Goal: Transaction & Acquisition: Purchase product/service

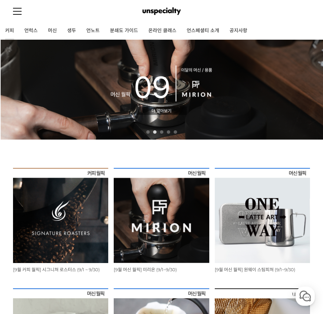
click at [10, 28] on link "커피" at bounding box center [9, 30] width 19 height 17
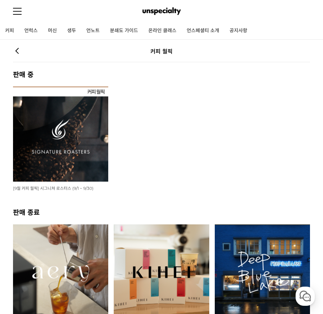
click at [78, 143] on img at bounding box center [60, 134] width 95 height 95
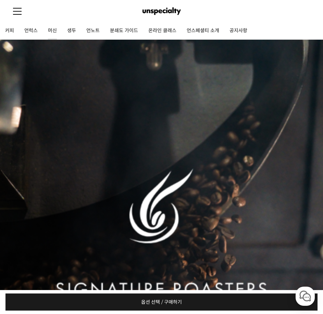
click at [54, 30] on link "머신" at bounding box center [52, 30] width 19 height 17
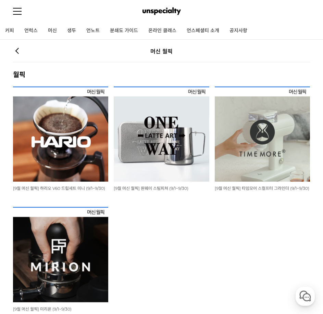
click at [175, 12] on img at bounding box center [161, 11] width 38 height 10
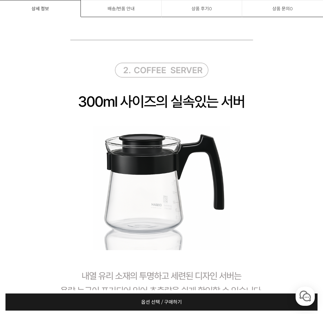
scroll to position [1959, 0]
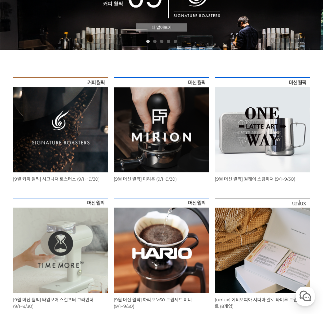
scroll to position [103, 0]
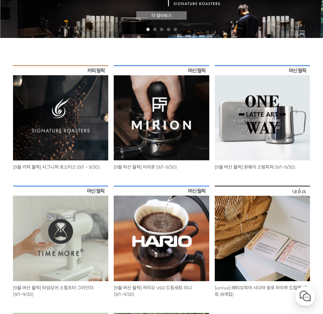
click at [65, 126] on img at bounding box center [60, 112] width 95 height 95
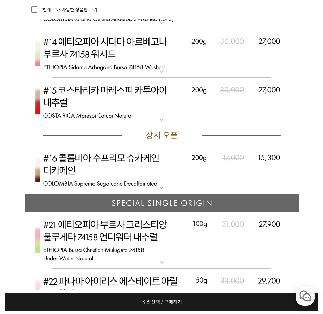
scroll to position [2942, 0]
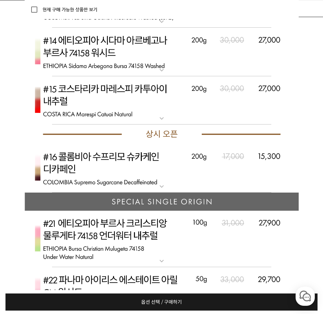
click at [99, 173] on img at bounding box center [162, 168] width 274 height 49
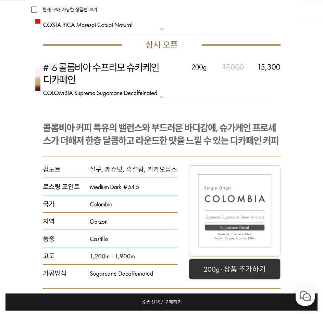
scroll to position [3044, 0]
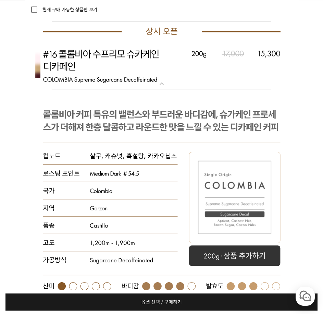
click at [101, 73] on img at bounding box center [162, 65] width 274 height 49
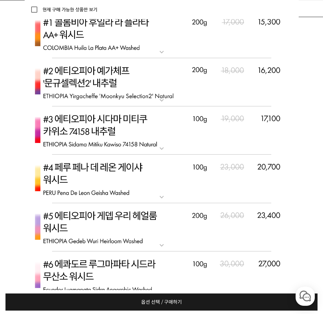
scroll to position [2292, 0]
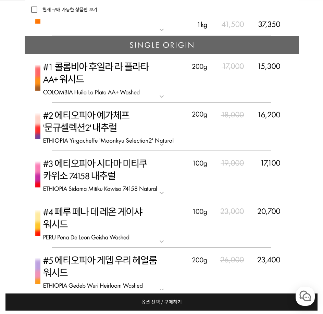
click at [100, 131] on img at bounding box center [162, 127] width 274 height 49
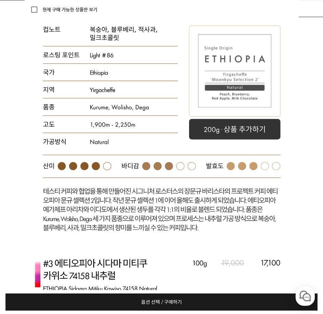
scroll to position [2497, 0]
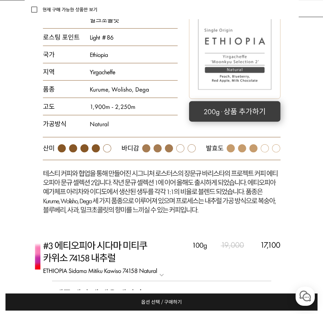
click at [214, 116] on rect at bounding box center [234, 111] width 91 height 21
select select "#2 에티오피아 예가체프 '문규셀렉션 2' 내추럴"
select select "200g"
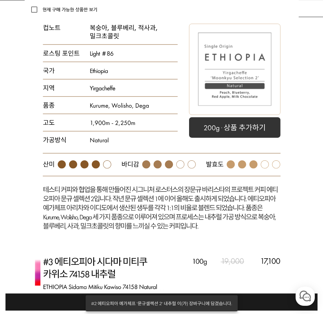
scroll to position [2434, 0]
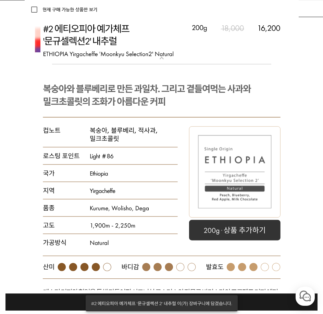
click at [107, 51] on img at bounding box center [162, 40] width 274 height 49
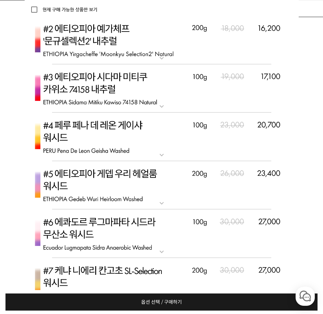
click at [111, 105] on img at bounding box center [162, 88] width 274 height 49
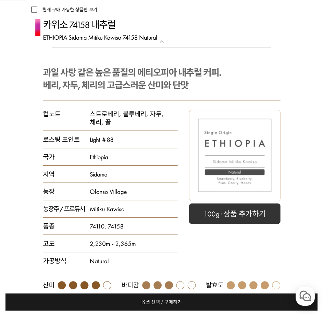
scroll to position [2399, 0]
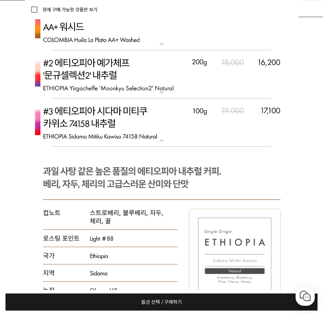
click at [134, 126] on img at bounding box center [162, 123] width 274 height 49
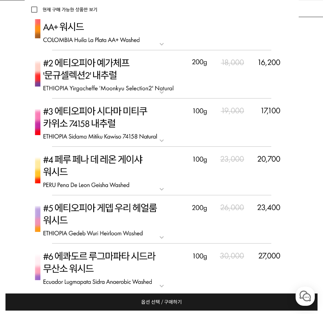
click at [132, 132] on img at bounding box center [162, 123] width 274 height 49
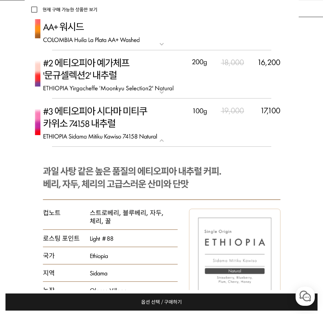
click at [132, 133] on img at bounding box center [162, 123] width 274 height 49
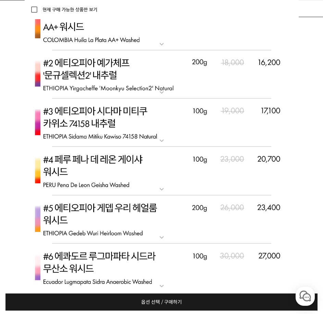
click at [133, 90] on img at bounding box center [162, 74] width 274 height 49
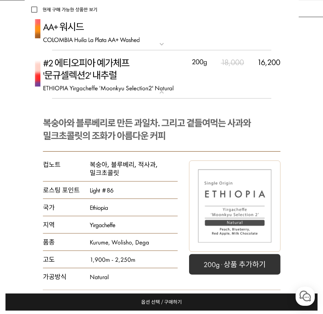
click at [117, 79] on img at bounding box center [162, 74] width 274 height 49
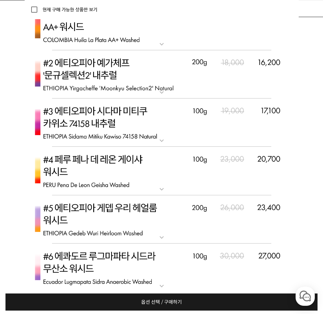
click at [107, 127] on img at bounding box center [162, 123] width 274 height 49
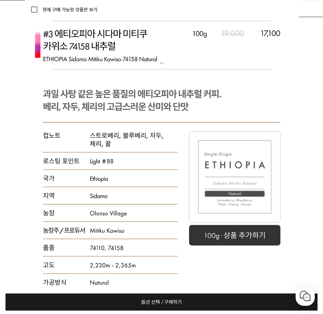
scroll to position [2468, 0]
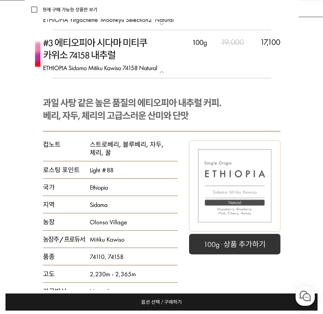
click at [128, 62] on img at bounding box center [162, 54] width 274 height 49
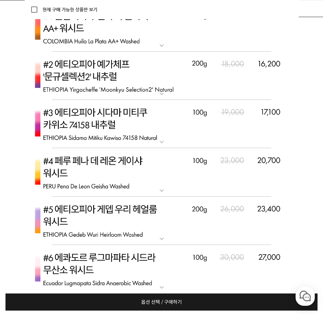
scroll to position [2297, 0]
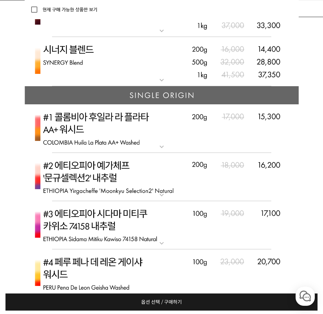
click at [129, 145] on img at bounding box center [162, 128] width 274 height 49
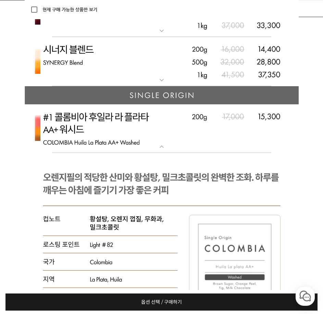
click at [129, 145] on img at bounding box center [162, 128] width 274 height 49
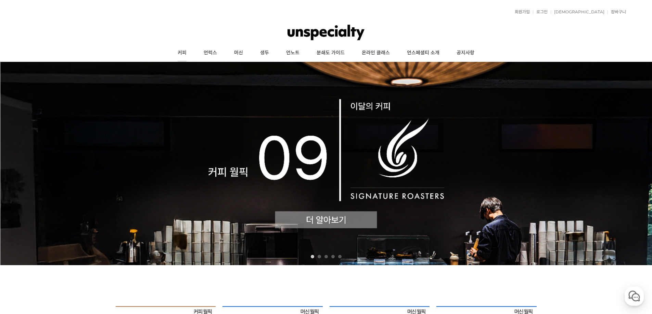
click at [174, 52] on link "커피" at bounding box center [182, 52] width 26 height 17
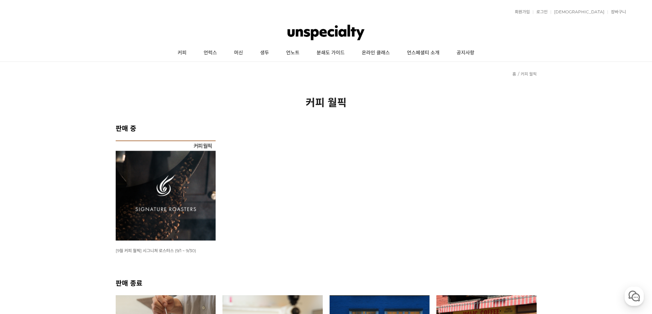
click at [196, 188] on img at bounding box center [166, 191] width 100 height 100
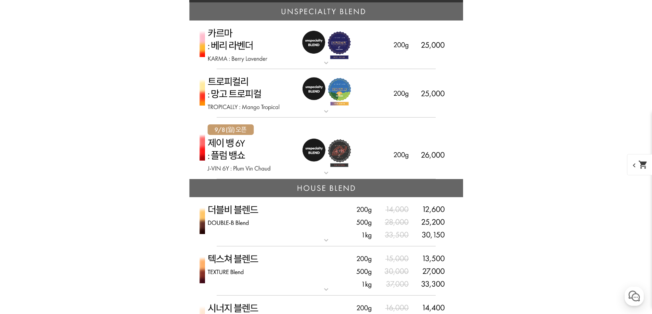
scroll to position [1916, 0]
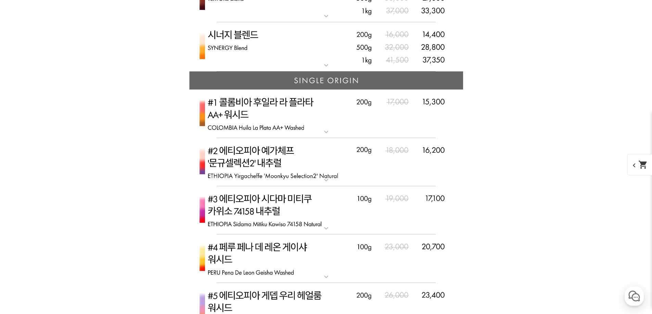
click at [290, 179] on img at bounding box center [326, 162] width 274 height 49
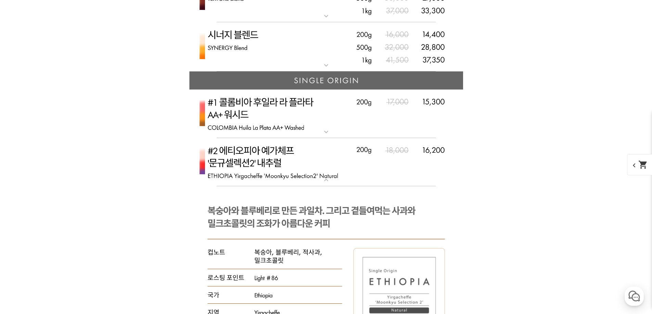
click at [265, 172] on img at bounding box center [326, 162] width 274 height 49
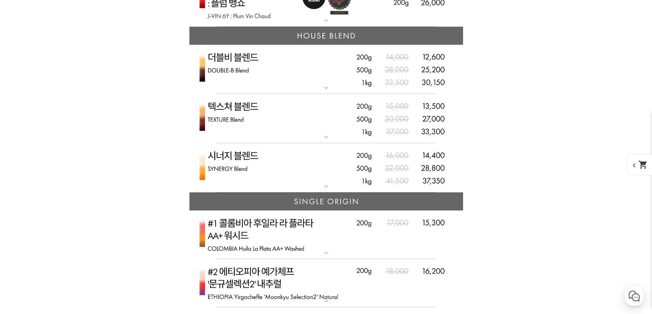
scroll to position [1847, 0]
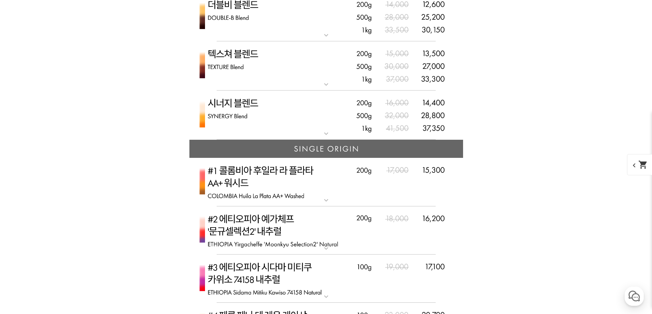
click at [275, 187] on img at bounding box center [326, 182] width 274 height 49
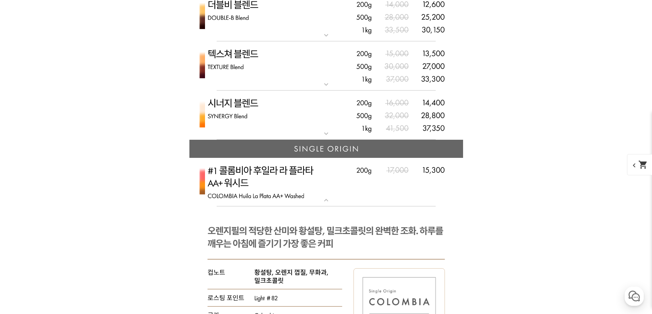
click at [275, 187] on img at bounding box center [326, 182] width 274 height 49
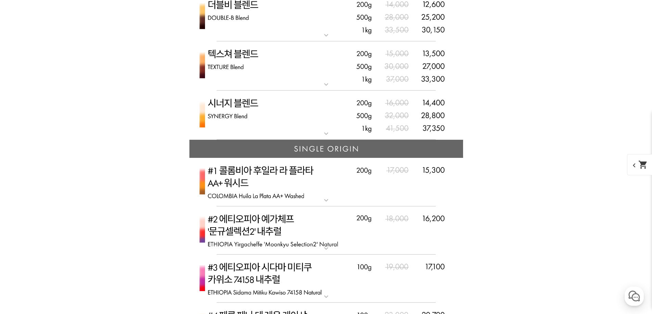
click at [271, 230] on img at bounding box center [326, 231] width 274 height 49
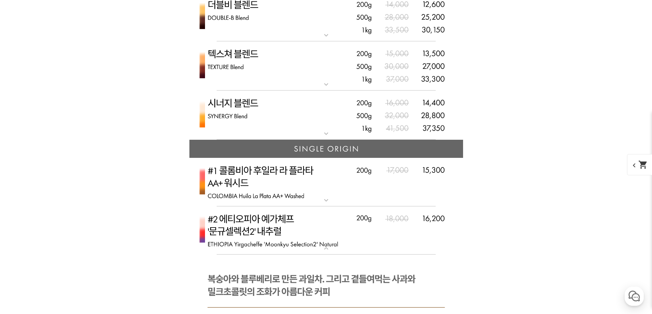
click at [271, 229] on img at bounding box center [326, 231] width 274 height 49
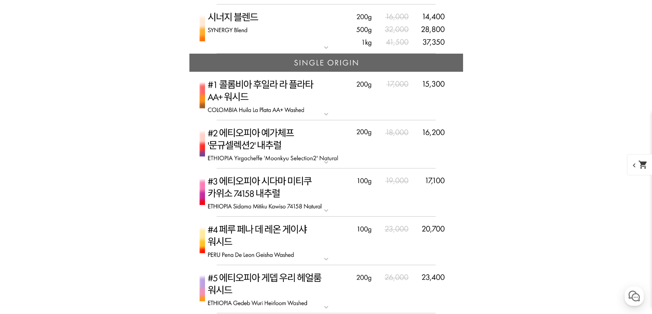
scroll to position [1950, 0]
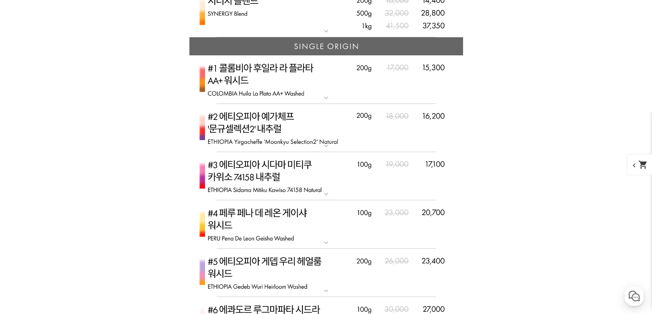
click at [280, 190] on img at bounding box center [326, 176] width 274 height 49
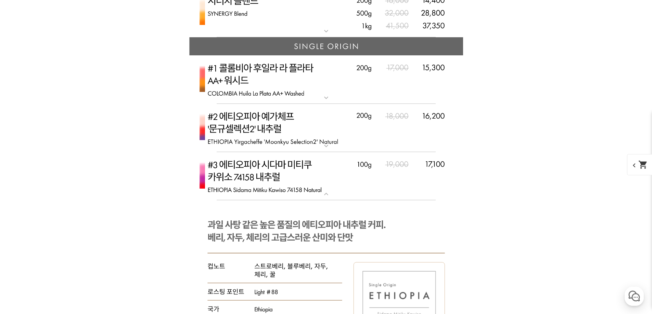
click at [280, 190] on img at bounding box center [326, 176] width 274 height 49
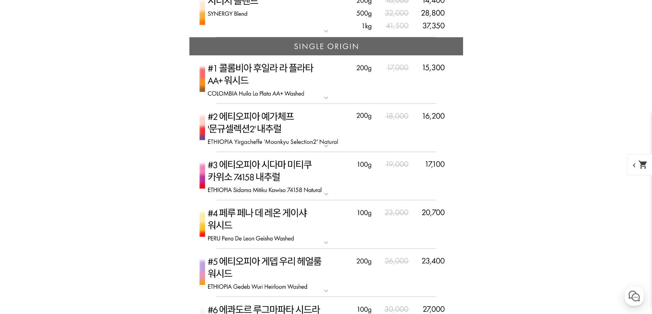
click at [273, 80] on img at bounding box center [326, 79] width 274 height 49
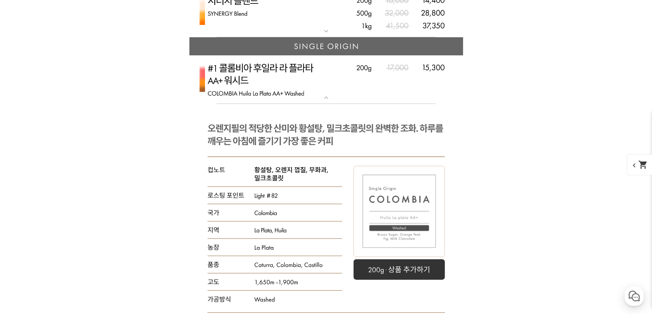
click at [273, 81] on img at bounding box center [326, 79] width 274 height 49
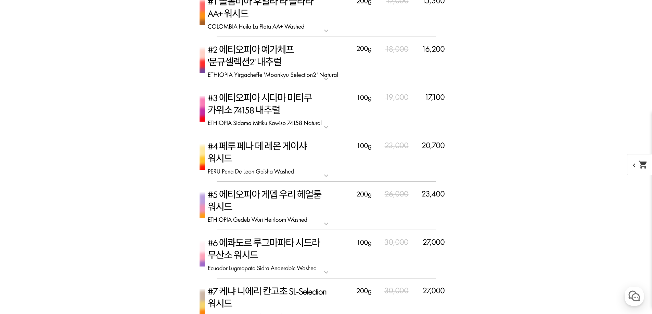
scroll to position [2018, 0]
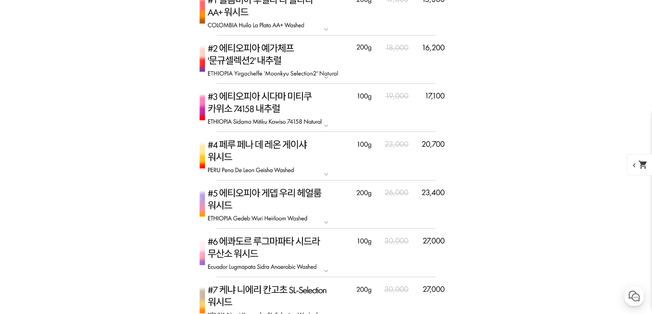
click at [260, 213] on img at bounding box center [326, 205] width 274 height 49
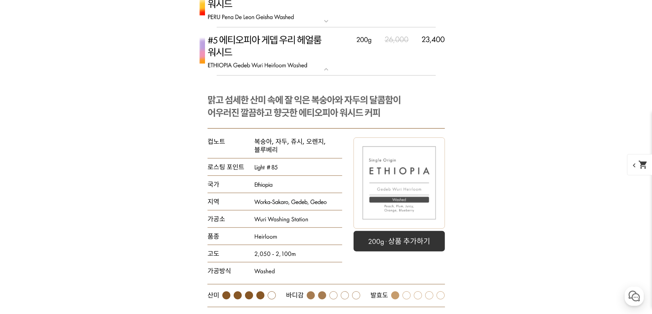
scroll to position [2189, 0]
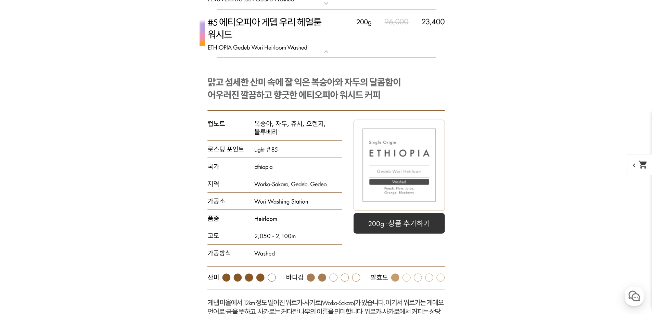
click at [332, 48] on mat-icon "expand_more" at bounding box center [326, 52] width 14 height 8
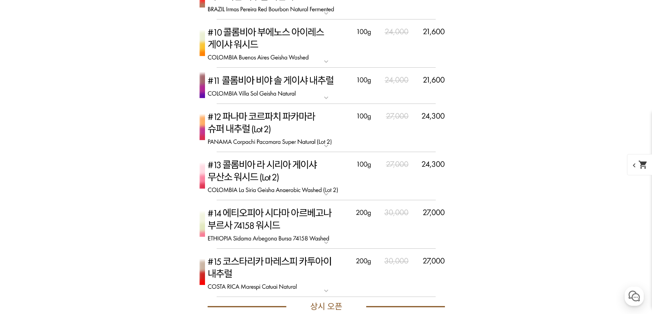
scroll to position [2429, 0]
click at [252, 233] on img at bounding box center [326, 224] width 274 height 49
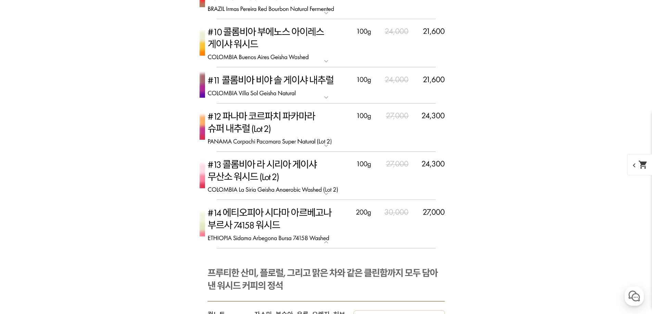
scroll to position [2600, 0]
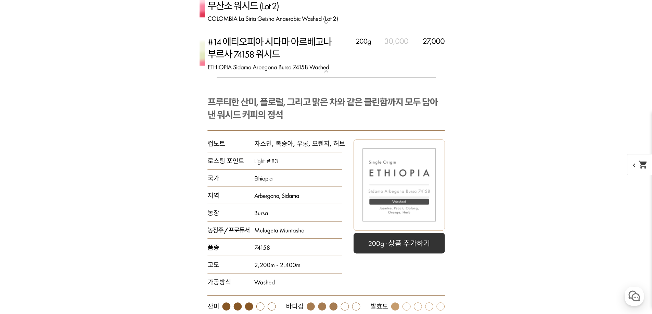
click at [265, 49] on img at bounding box center [326, 53] width 274 height 49
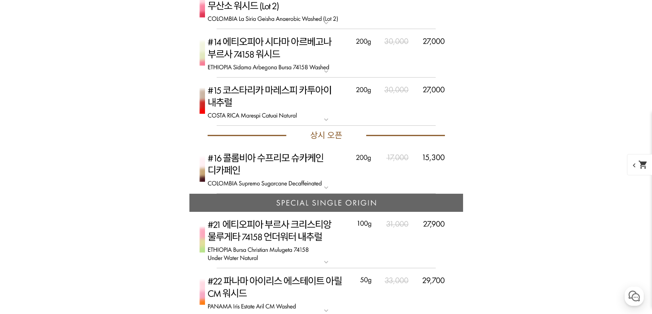
click at [265, 49] on img at bounding box center [326, 53] width 274 height 49
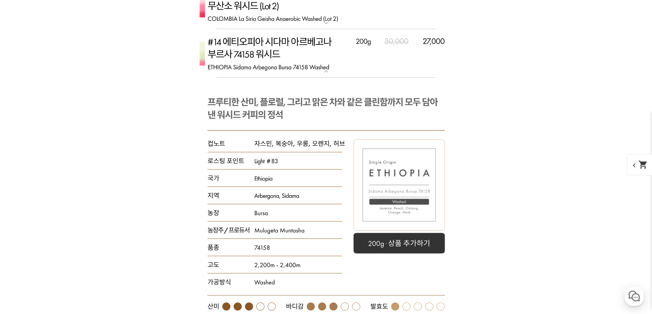
click at [262, 74] on img at bounding box center [326, 53] width 274 height 49
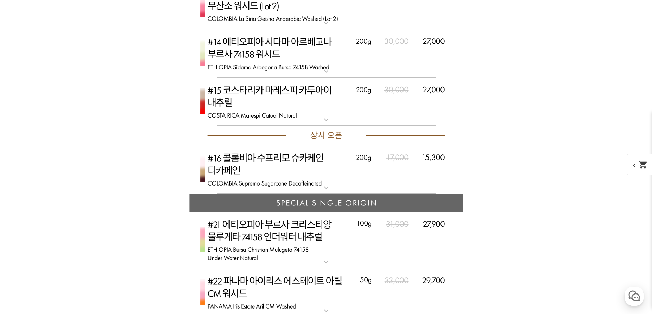
click at [262, 74] on img at bounding box center [326, 53] width 274 height 49
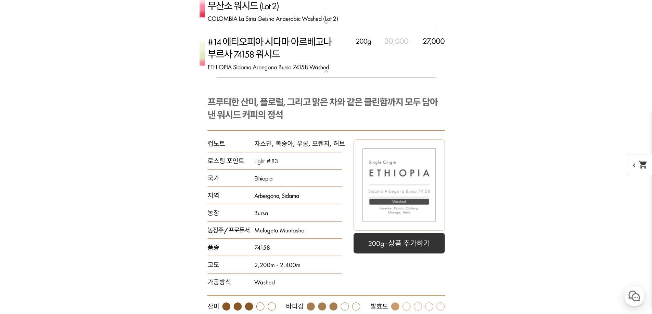
click at [262, 75] on img at bounding box center [326, 53] width 274 height 49
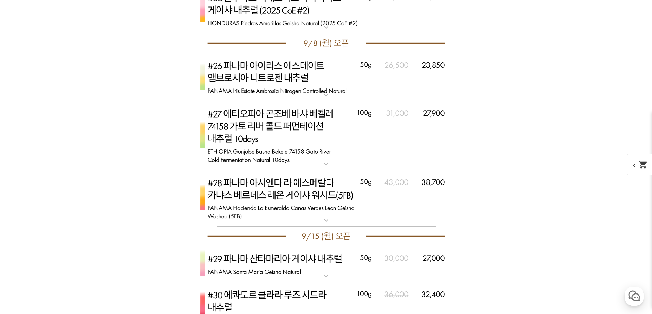
scroll to position [3113, 0]
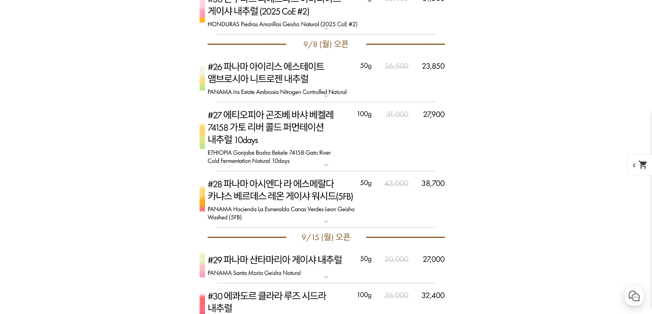
click at [256, 138] on img at bounding box center [326, 136] width 274 height 69
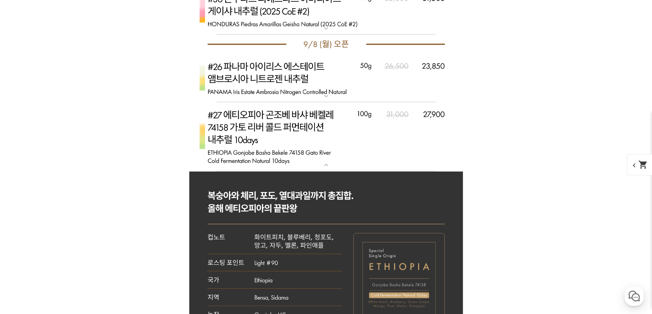
click at [256, 138] on img at bounding box center [326, 136] width 274 height 69
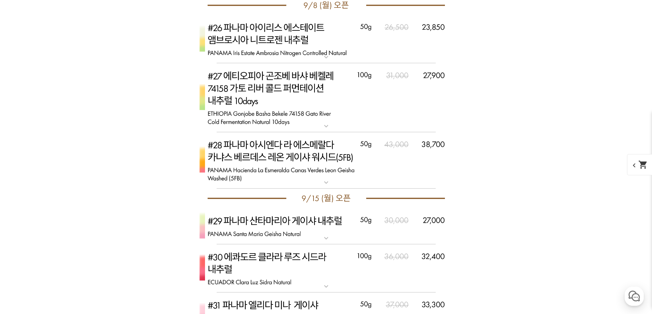
scroll to position [3147, 0]
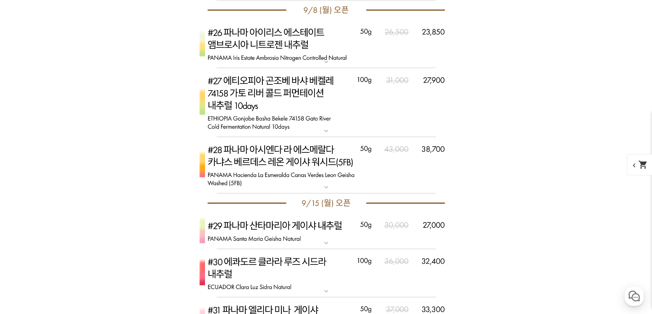
click at [266, 132] on img at bounding box center [326, 102] width 274 height 69
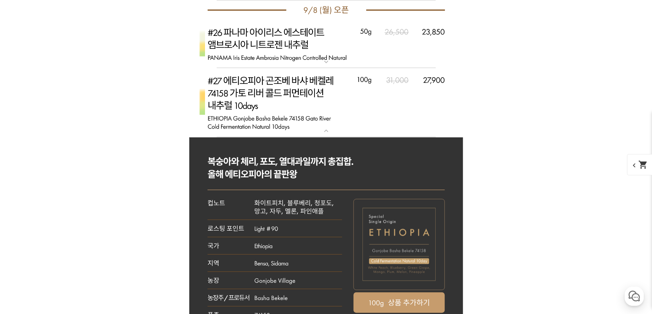
click at [272, 127] on img at bounding box center [326, 102] width 274 height 69
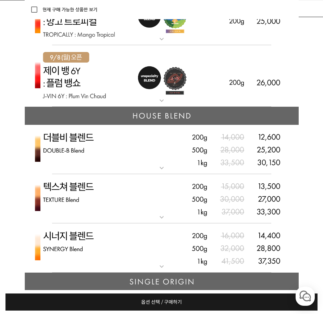
scroll to position [2260, 0]
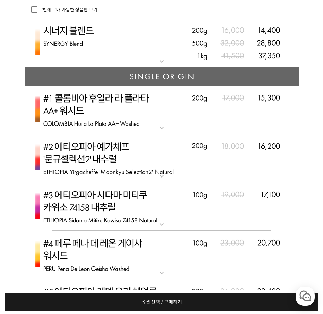
click at [165, 179] on mat-icon "expand_more" at bounding box center [162, 176] width 14 height 8
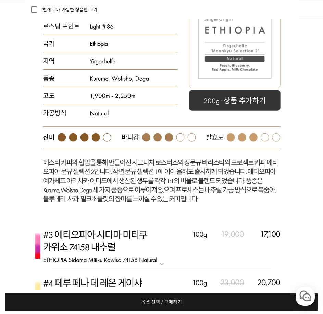
scroll to position [2431, 0]
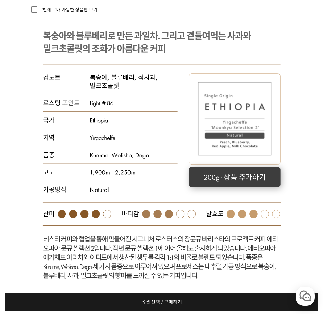
click at [259, 185] on rect at bounding box center [234, 177] width 91 height 21
select select "#2 에티오피아 예가체프 '문규셀렉션 2' 내추럴"
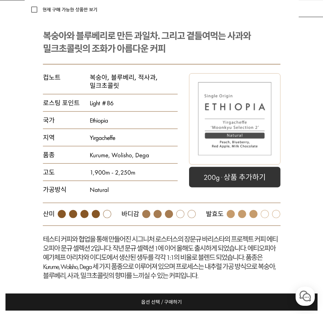
select select "200g"
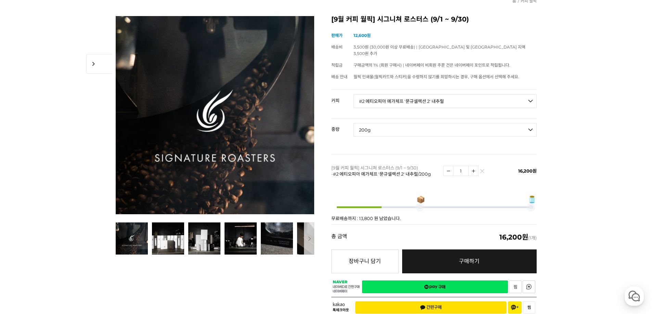
scroll to position [68, 0]
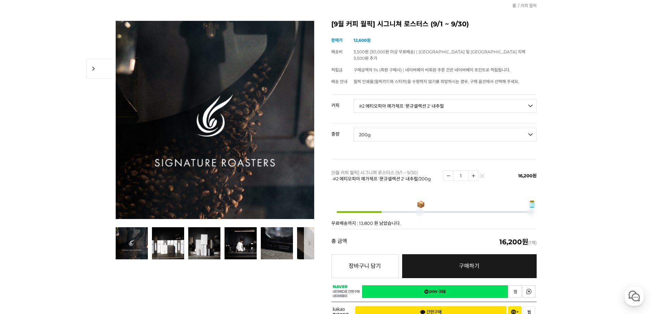
select select "*"
click at [442, 99] on select "- [필수] 옵션을 선택해 주세요 - ------------------- 언스페셜티 분쇄도 가이드 종이(주문 1건당 최대 1개 제공) 월픽 인…" at bounding box center [444, 106] width 183 height 14
click at [448, 99] on select "- [필수] 옵션을 선택해 주세요 - ------------------- 언스페셜티 분쇄도 가이드 종이(주문 1건당 최대 1개 제공) 월픽 인…" at bounding box center [444, 106] width 183 height 14
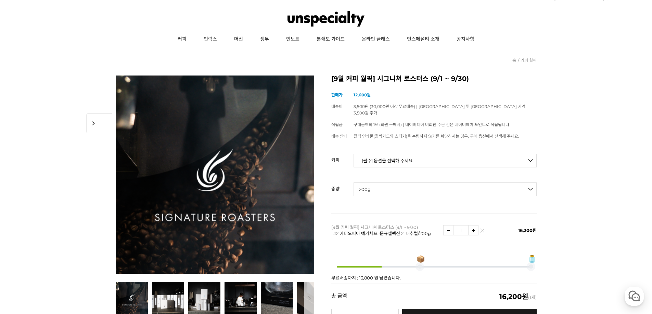
scroll to position [0, 0]
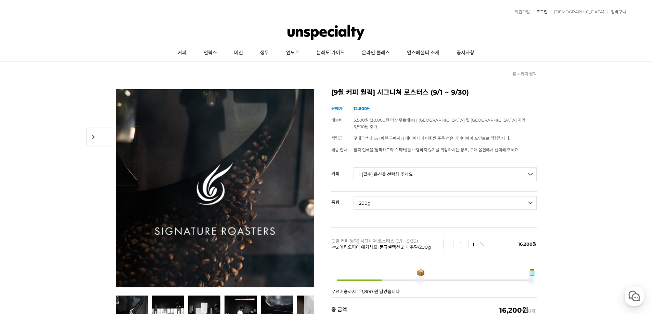
click at [547, 11] on link "로그인" at bounding box center [540, 12] width 15 height 4
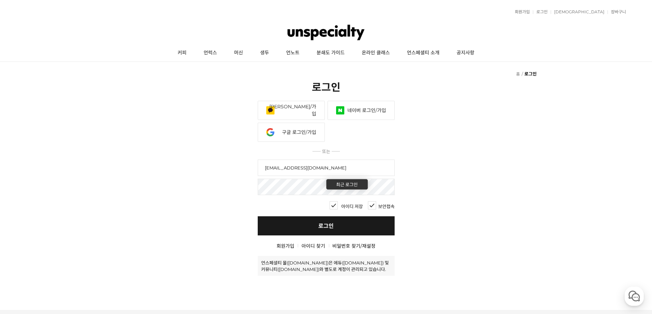
click at [304, 101] on link "[PERSON_NAME]/가입" at bounding box center [291, 110] width 67 height 19
click at [371, 101] on link "네이버 로그인/가입" at bounding box center [360, 110] width 67 height 19
click at [298, 101] on div "[PERSON_NAME]/가입 네이버 로그인/가입 페이스북 로그인/가입 라인 로그인/가입 구글 로그인/가입 애플 로그인/가입 야후 재팬 로그인…" at bounding box center [326, 123] width 137 height 44
click at [297, 123] on link "구글 로그인/가입" at bounding box center [291, 132] width 67 height 19
click at [315, 160] on input "[EMAIL_ADDRESS][DOMAIN_NAME]" at bounding box center [326, 168] width 137 height 16
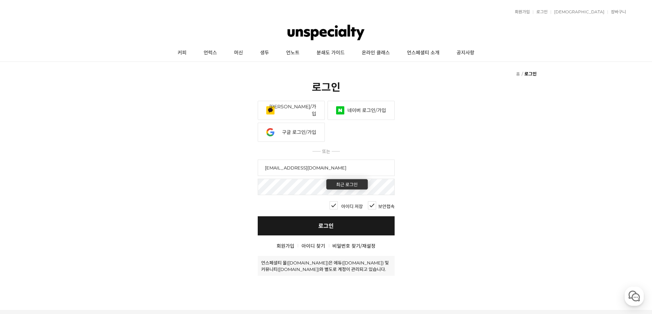
drag, startPoint x: 313, startPoint y: 131, endPoint x: 146, endPoint y: 127, distance: 166.6
click at [154, 126] on fieldset "회원 로그인 [PERSON_NAME]/가입 네이버 로그인/가입 페이스북 로그인/가입 라인 로그인/가입 구글 로그인/가입 애플 로그인/가입 야후…" at bounding box center [326, 188] width 652 height 175
click at [329, 217] on link "로그인" at bounding box center [326, 226] width 137 height 19
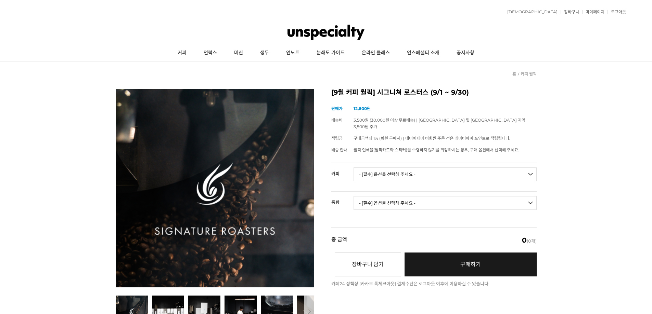
click at [578, 11] on link "장바구니" at bounding box center [569, 12] width 18 height 4
click at [554, 12] on link "[DEMOGRAPHIC_DATA]" at bounding box center [531, 12] width 54 height 4
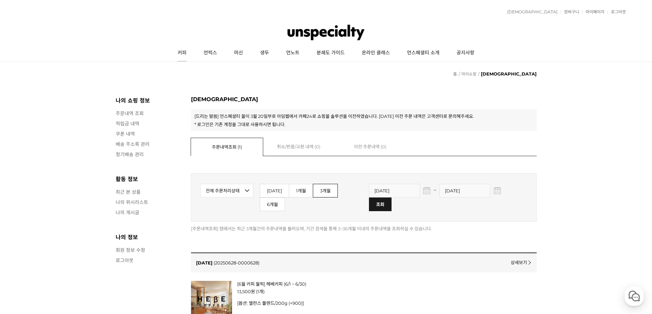
click at [184, 52] on link "커피" at bounding box center [182, 52] width 26 height 17
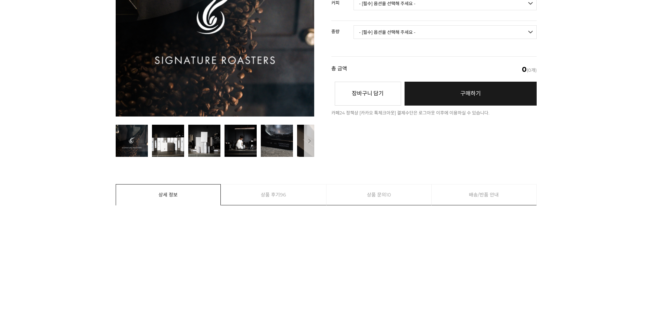
scroll to position [171, 0]
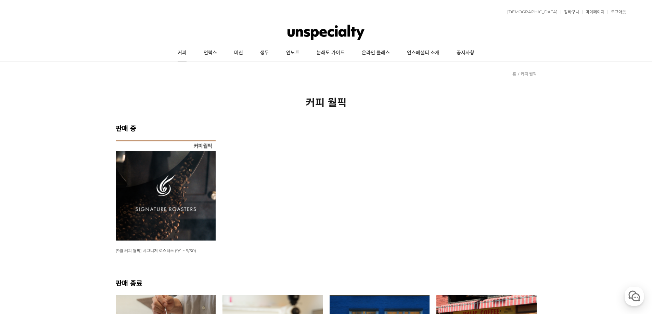
click at [189, 52] on link "커피" at bounding box center [182, 52] width 26 height 17
click at [166, 196] on img at bounding box center [166, 191] width 100 height 100
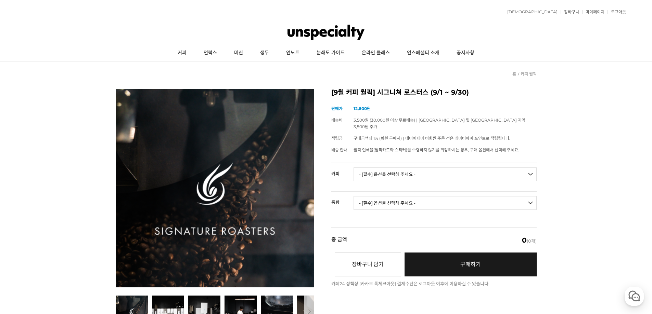
drag, startPoint x: 408, startPoint y: 191, endPoint x: 407, endPoint y: 169, distance: 21.9
click at [408, 192] on td "- [필수] 옵션을 선택해 주세요 - -------------------" at bounding box center [444, 206] width 183 height 28
click at [407, 169] on select "- [필수] 옵션을 선택해 주세요 - ------------------- 언스페셜티 분쇄도 가이드 종이(주문 1건당 최대 1개 제공) 월픽 인…" at bounding box center [444, 175] width 183 height 14
select select "#2 에티오피아 예가체프 '문규셀렉션 2' 내추럴"
click at [353, 168] on select "- [필수] 옵션을 선택해 주세요 - ------------------- 언스페셜티 분쇄도 가이드 종이(주문 1건당 최대 1개 제공) 월픽 인…" at bounding box center [444, 175] width 183 height 14
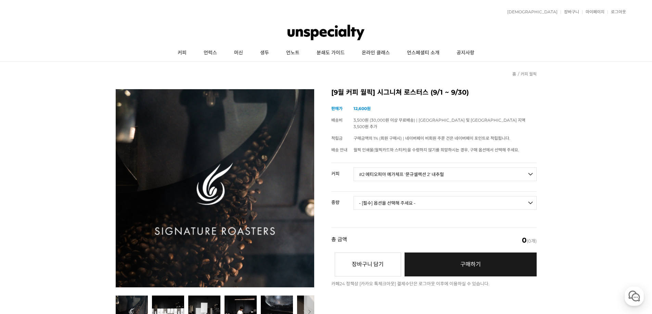
click at [407, 200] on select "- [필수] 옵션을 선택해 주세요 - ------------------- 200g" at bounding box center [444, 203] width 183 height 14
select select "200g"
click at [353, 196] on select "- [필수] 옵션을 선택해 주세요 - ------------------- 200g" at bounding box center [444, 203] width 183 height 14
select select "*"
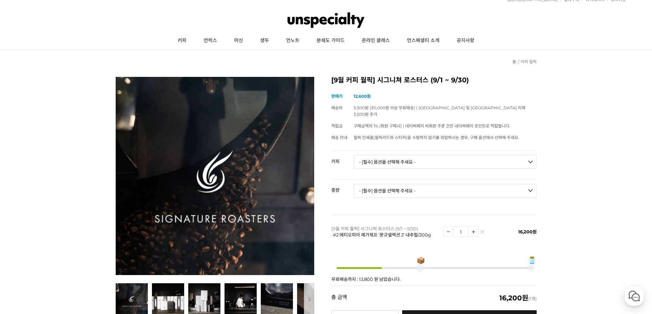
scroll to position [34, 0]
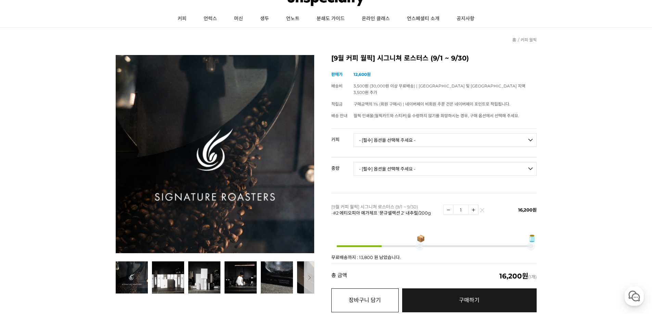
click at [372, 291] on button "장바구니 담기" at bounding box center [364, 301] width 67 height 24
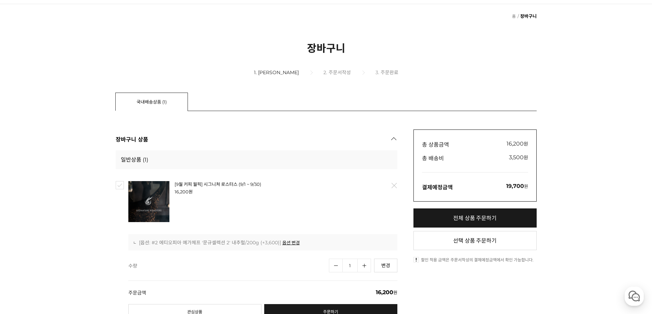
scroll to position [34, 0]
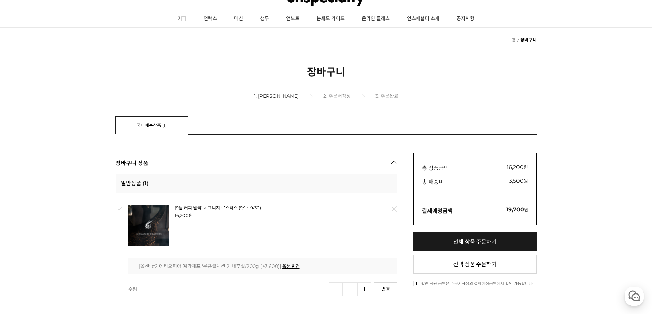
click at [125, 193] on div "[9월 커피 월픽] 시그니쳐 로스터스 (9/1 ~ 9/30) 16,200 원 -0 원 배송 : 3,500원 [조건] / 개별배송 배송주기 17…" at bounding box center [257, 274] width 282 height 163
click at [121, 205] on input "checkbox" at bounding box center [120, 209] width 8 height 8
checkbox input "true"
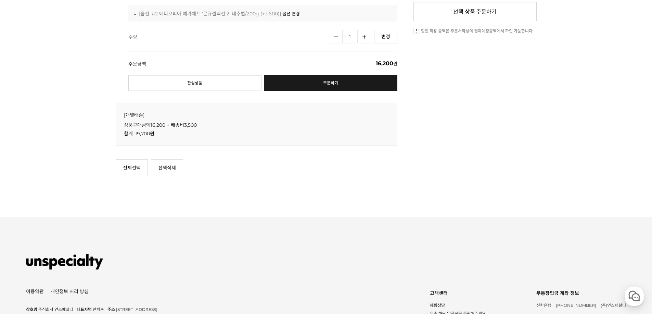
scroll to position [290, 0]
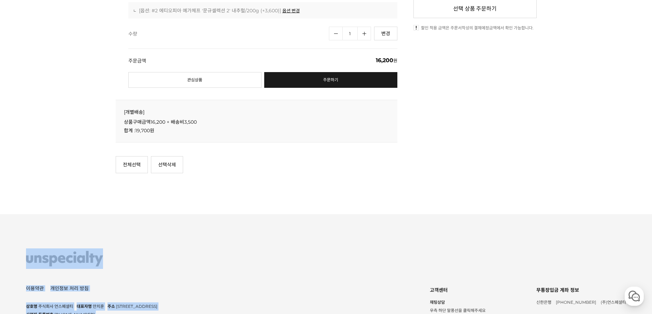
drag, startPoint x: 199, startPoint y: 229, endPoint x: 203, endPoint y: 147, distance: 81.5
click at [203, 214] on div "바로가기 이용약관 개인정보 처리 방침 쇼핑몰 기본정보 상호명 주식회사 언스페셜티 대표자명 안치훈 주소 서울 마포구 동교로23길 14 국제빌딩 …" at bounding box center [326, 318] width 600 height 209
click at [203, 249] on div at bounding box center [326, 259] width 600 height 21
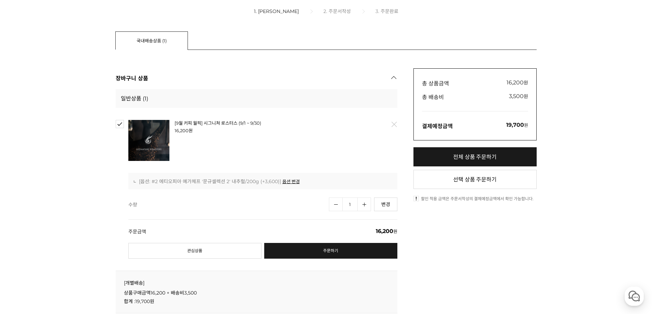
click at [238, 198] on div "수량 1 수량증가 수량감소 변경 1" at bounding box center [257, 205] width 282 height 14
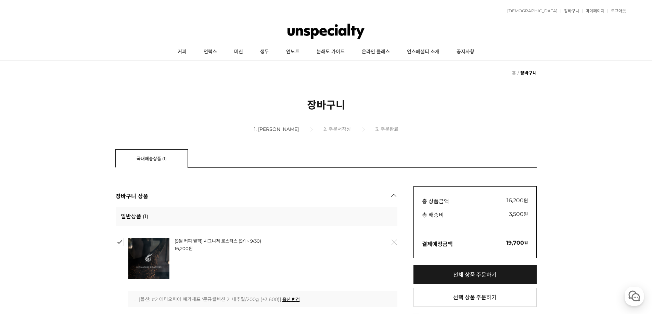
scroll to position [0, 0]
